Goal: Find specific page/section: Find specific page/section

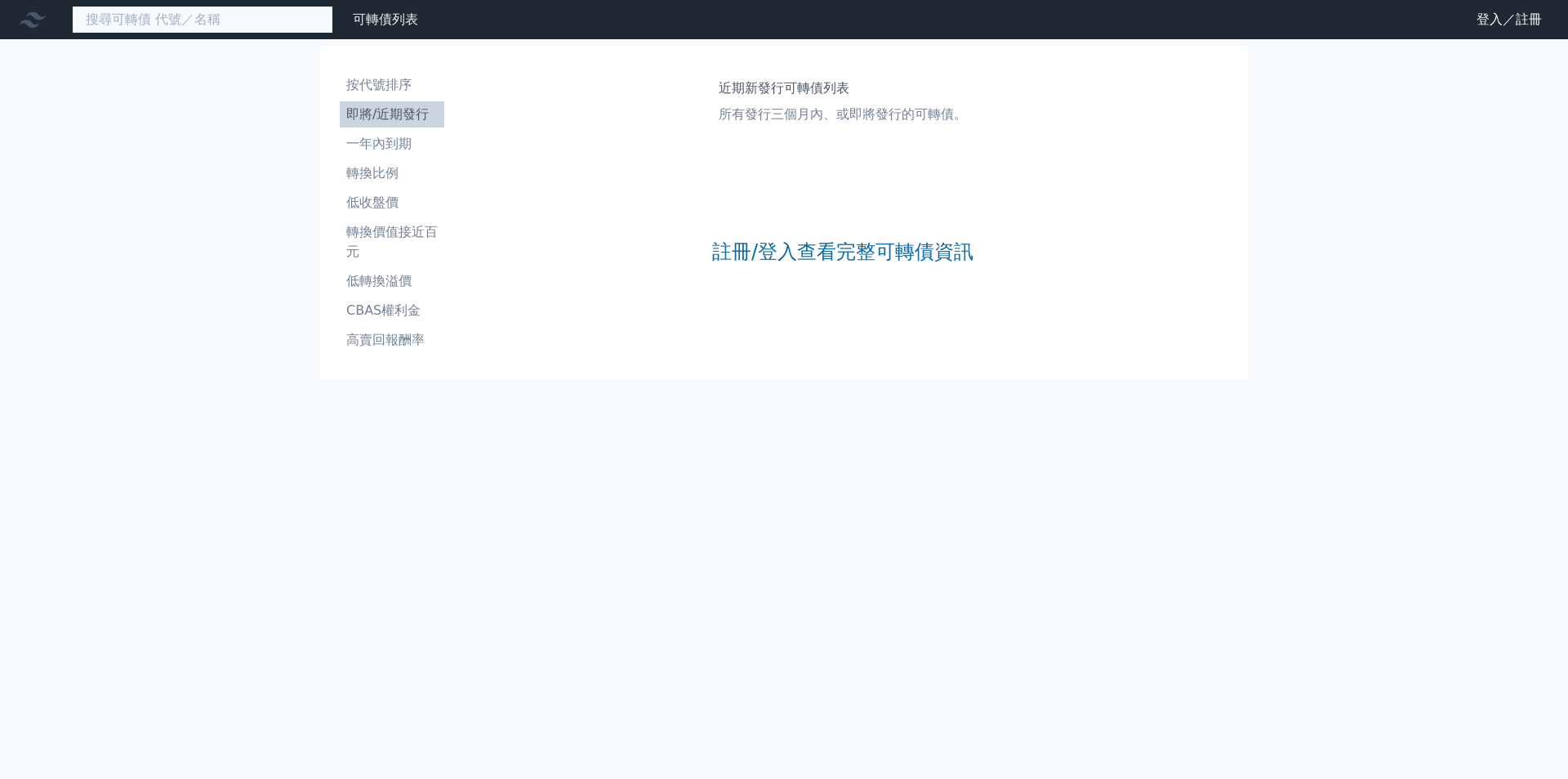
click at [207, 15] on input at bounding box center [201, 19] width 261 height 27
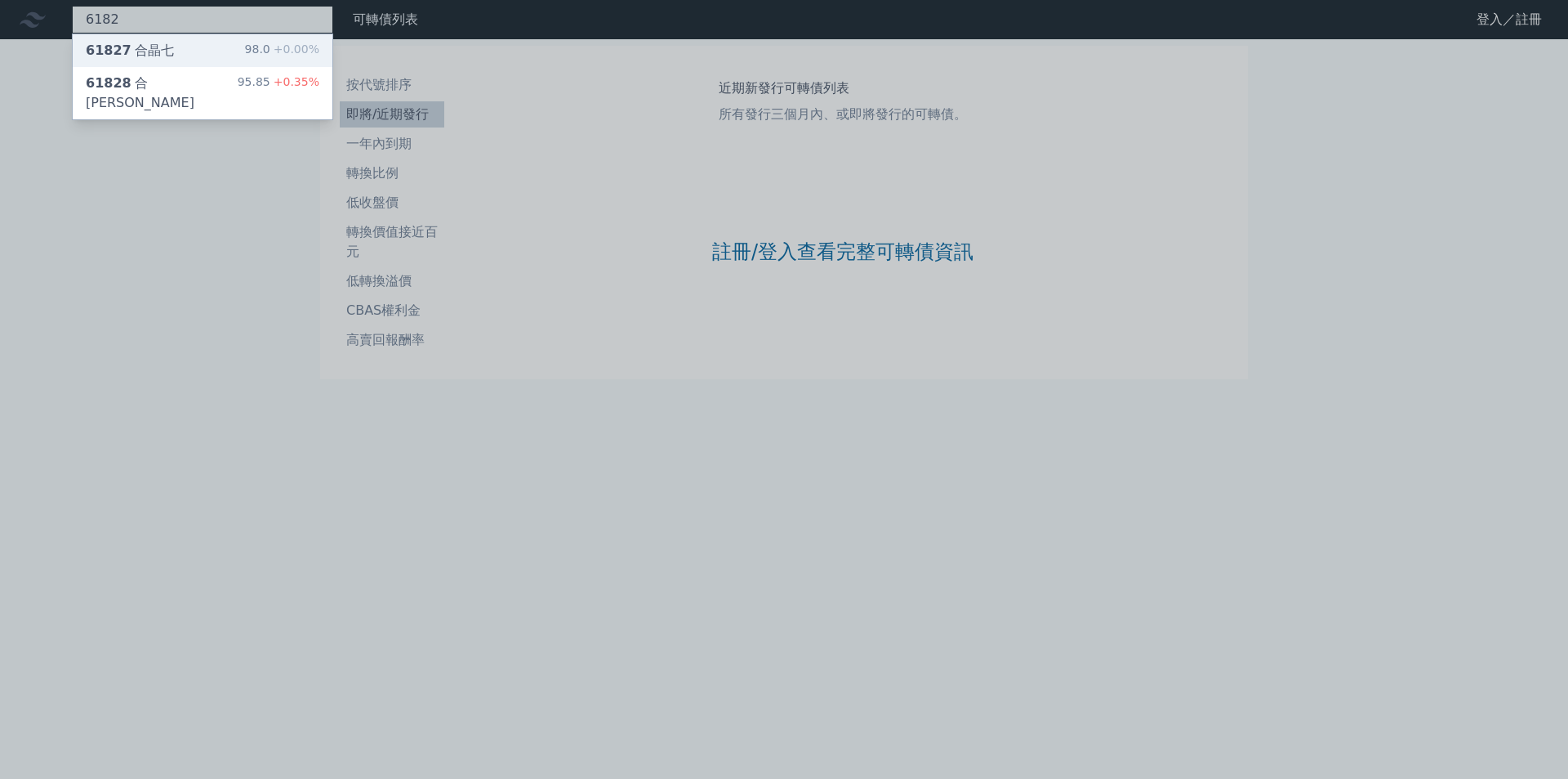
type input "6182"
click at [191, 50] on div "61827 合晶七 98.0 +0.00%" at bounding box center [202, 50] width 260 height 33
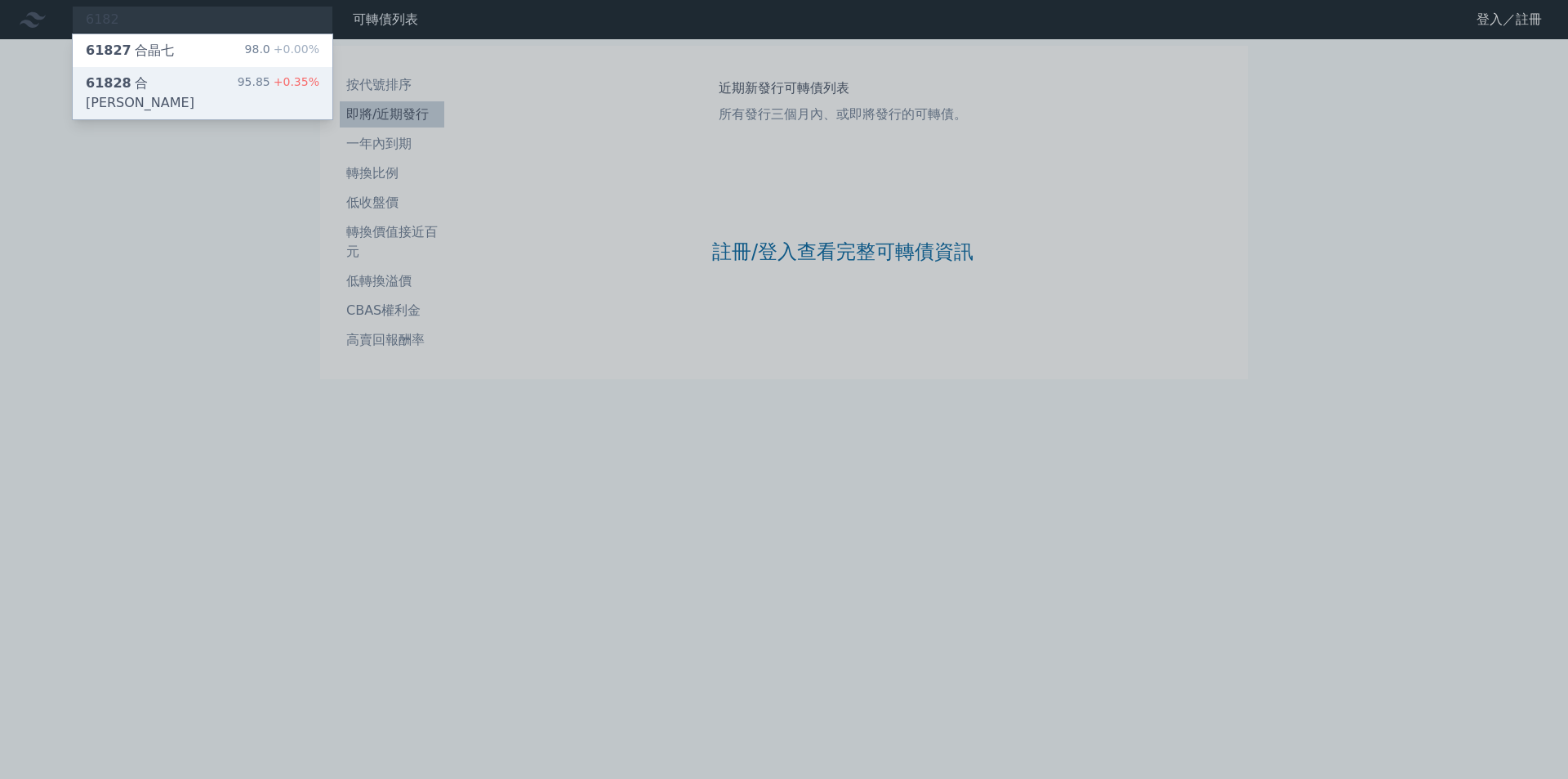
click at [117, 76] on span "61828" at bounding box center [109, 82] width 46 height 16
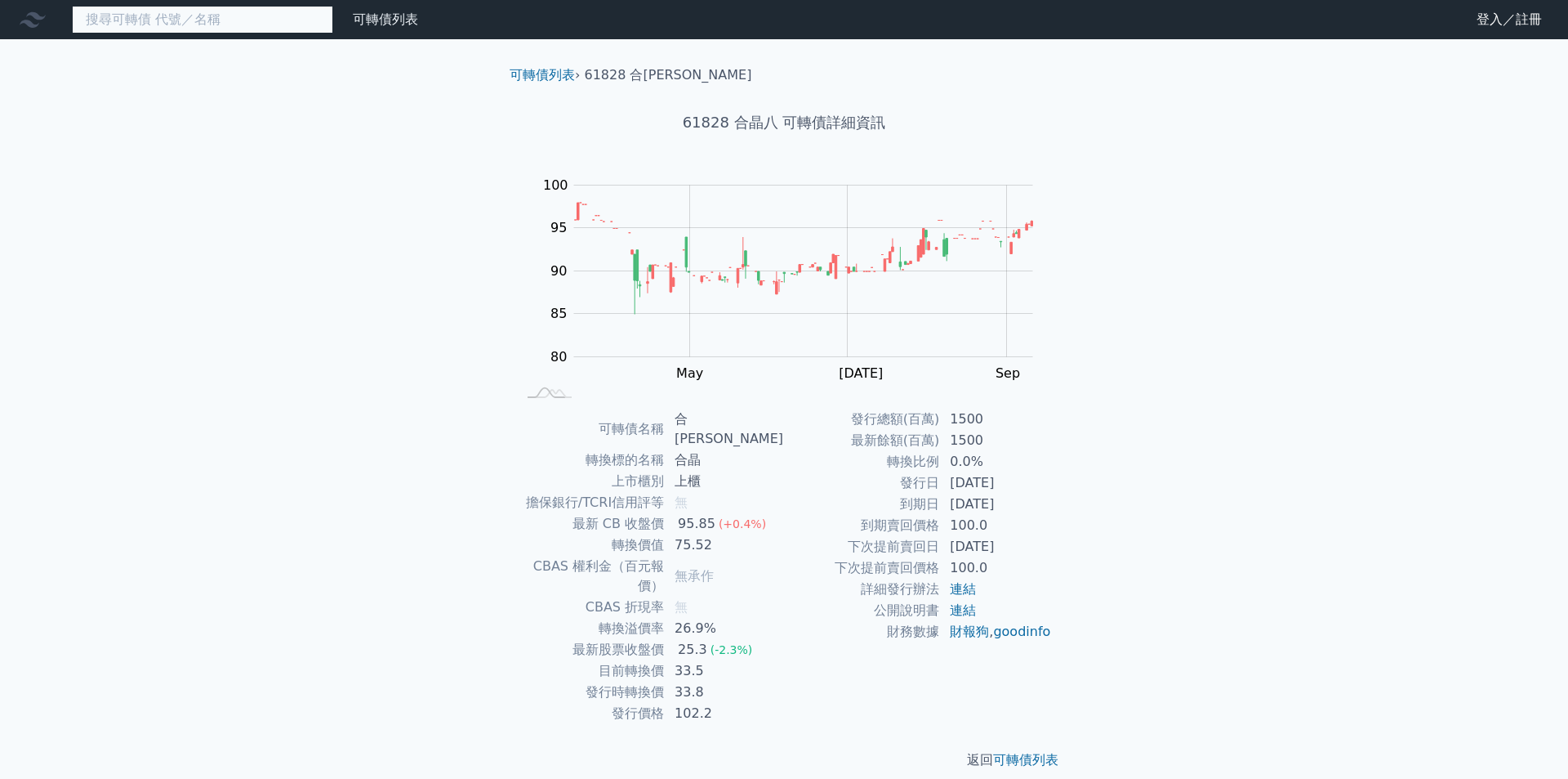
click at [94, 22] on input at bounding box center [201, 19] width 261 height 27
type input "ㄨ"
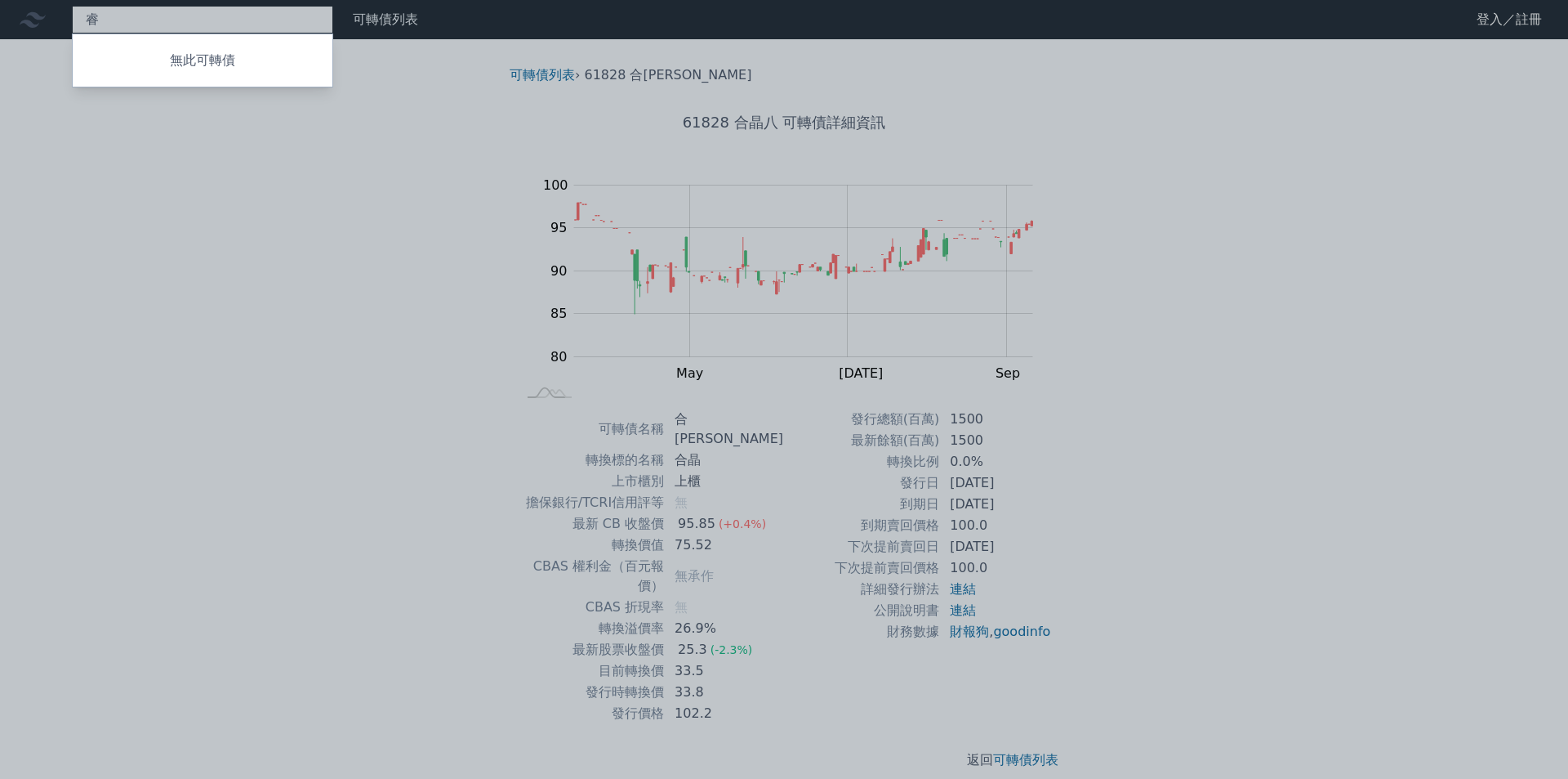
drag, startPoint x: 105, startPoint y: 19, endPoint x: 93, endPoint y: 15, distance: 12.6
click at [79, 15] on div "睿 無此可轉債" at bounding box center [201, 19] width 261 height 27
type input "睿"
drag, startPoint x: 91, startPoint y: 18, endPoint x: 393, endPoint y: 320, distance: 427.1
click at [393, 324] on div at bounding box center [784, 390] width 1568 height 779
